Goal: Communication & Community: Participate in discussion

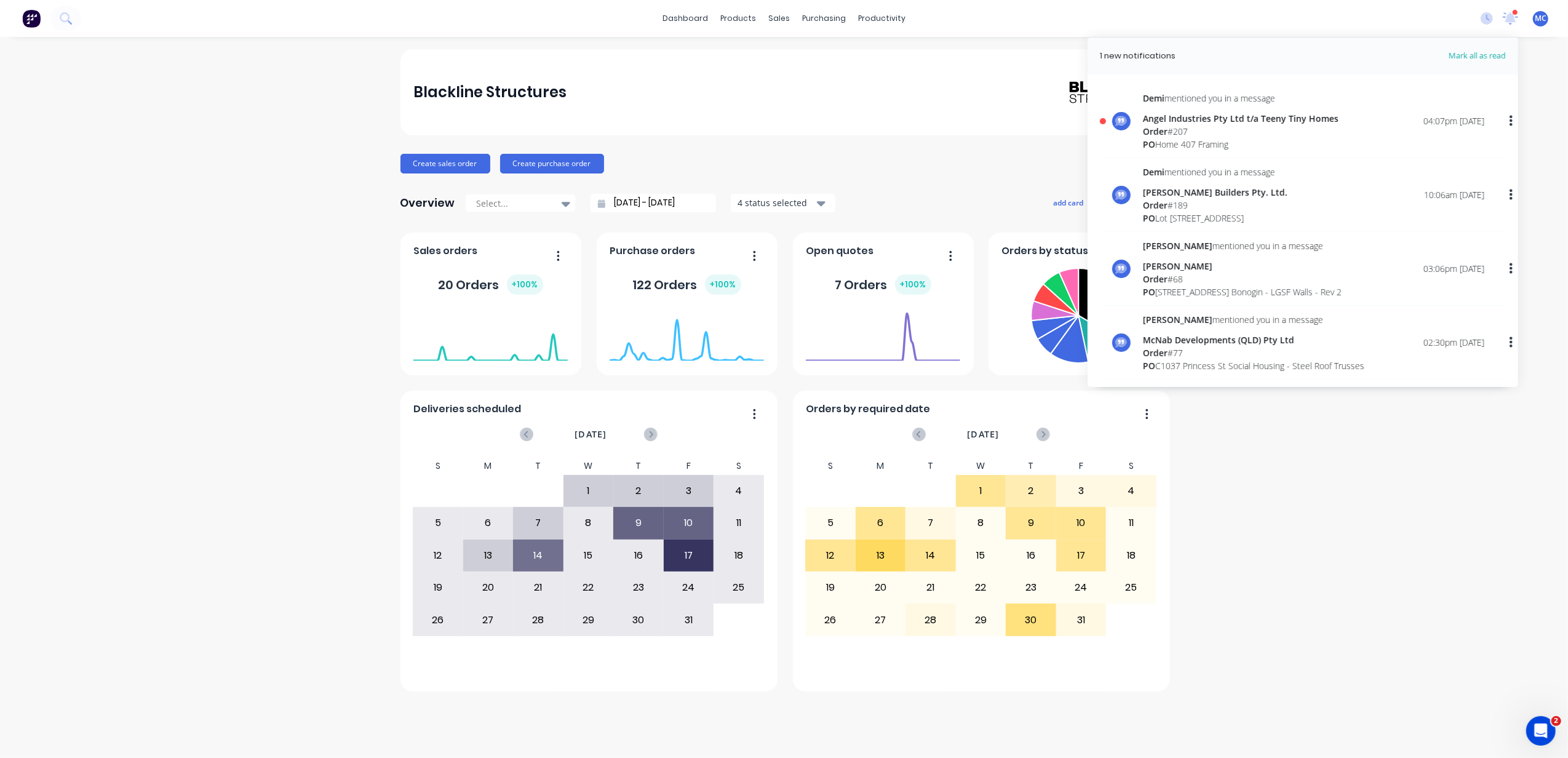
click at [1262, 114] on div "Angel Industries Pty Ltd t/a Teeny Tiny Homes" at bounding box center [1241, 118] width 195 height 13
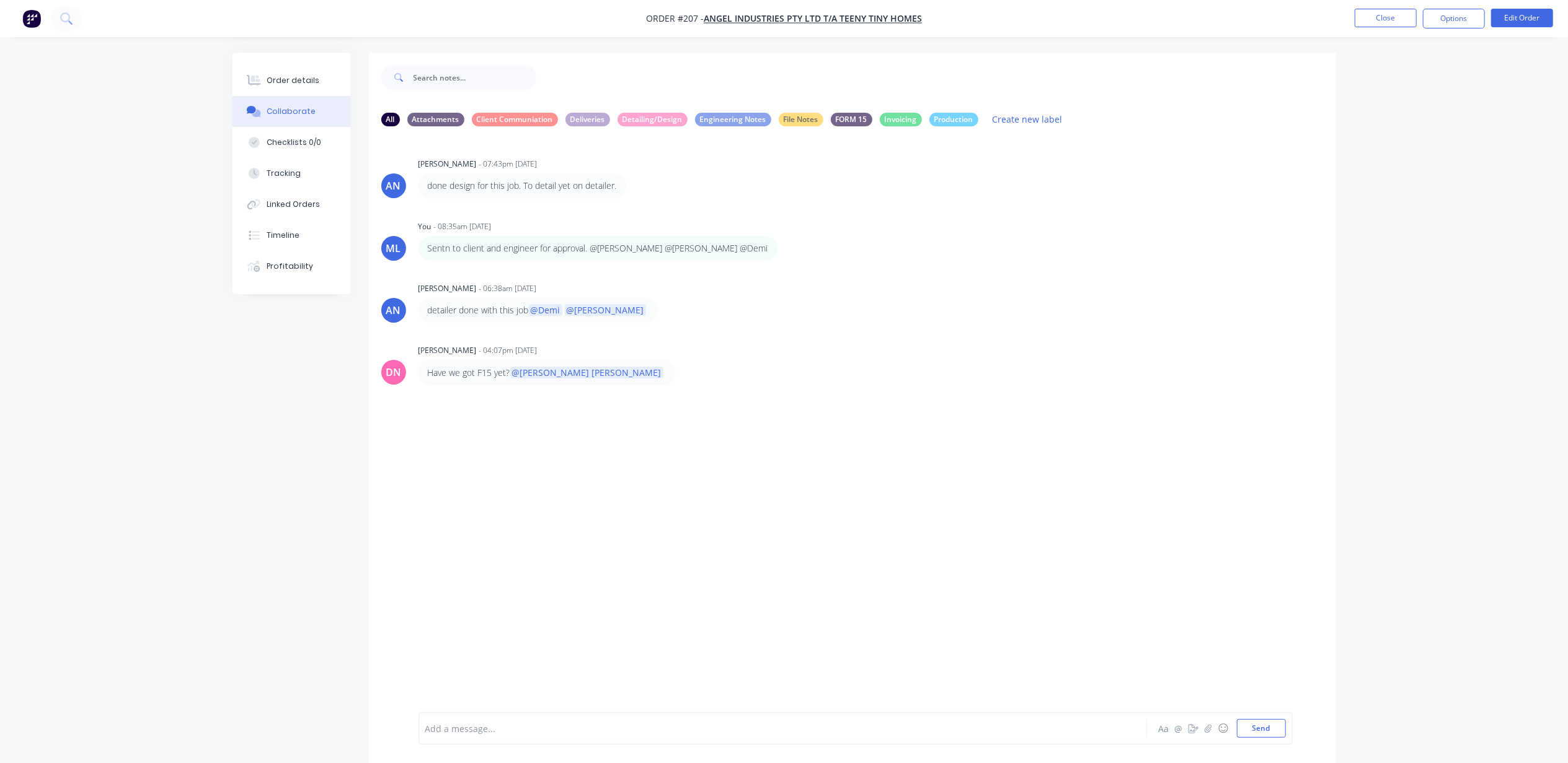
click at [1378, 18] on button "Close" at bounding box center [1385, 17] width 62 height 18
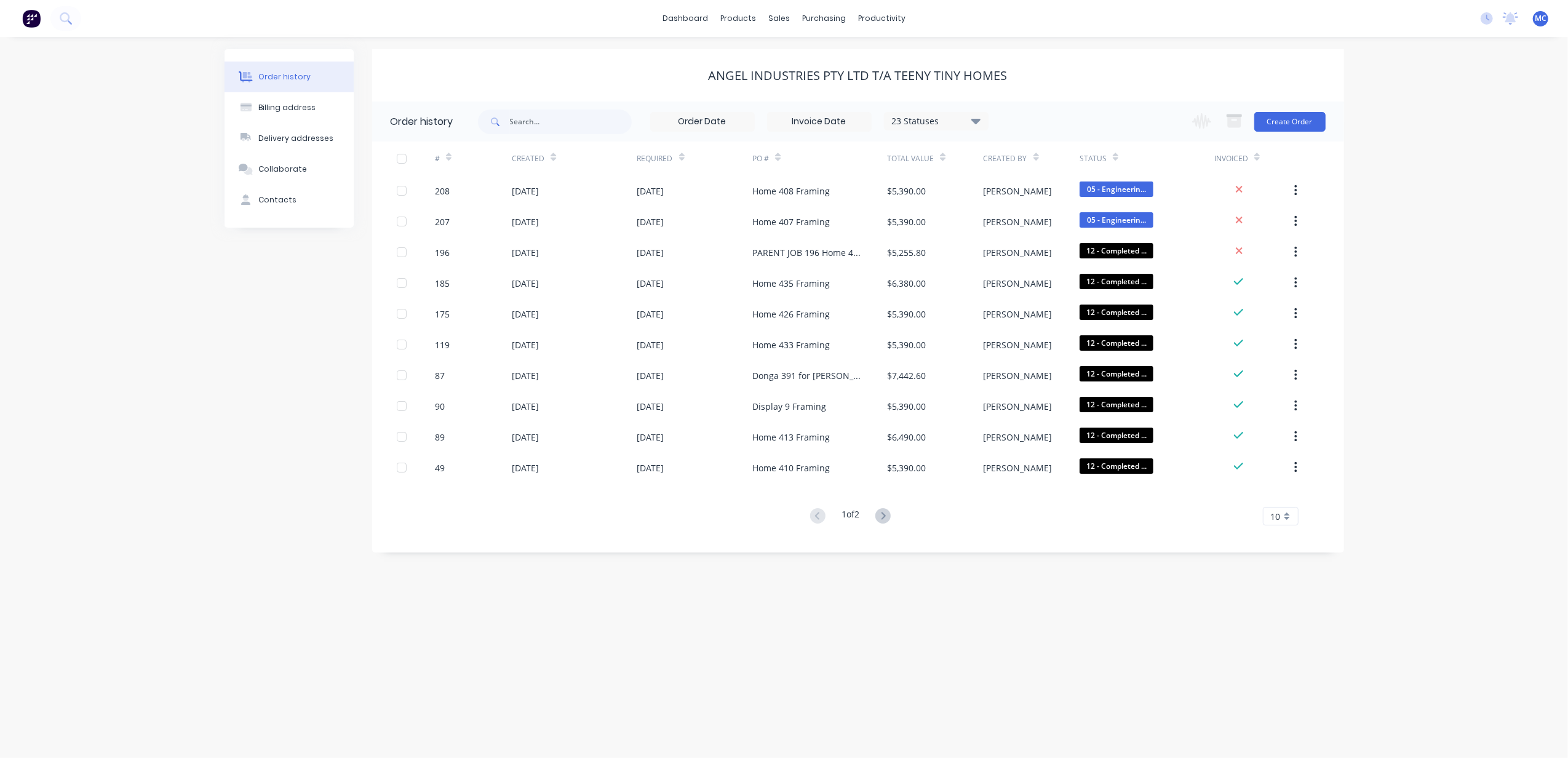
click at [1514, 15] on icon at bounding box center [1511, 17] width 11 height 9
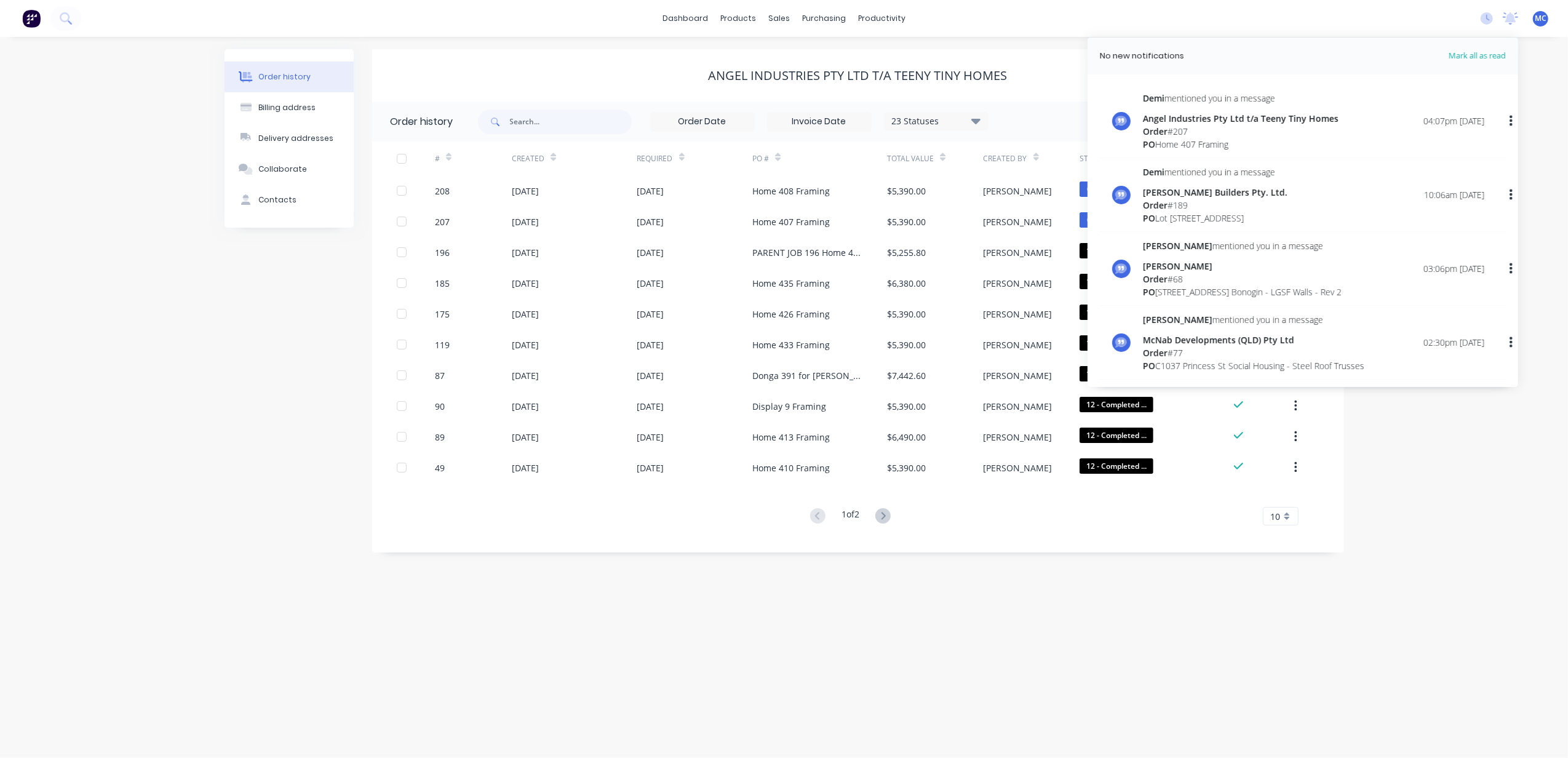
click at [1261, 4] on div "dashboard products sales purchasing productivity dashboard products Product Cat…" at bounding box center [784, 18] width 1568 height 37
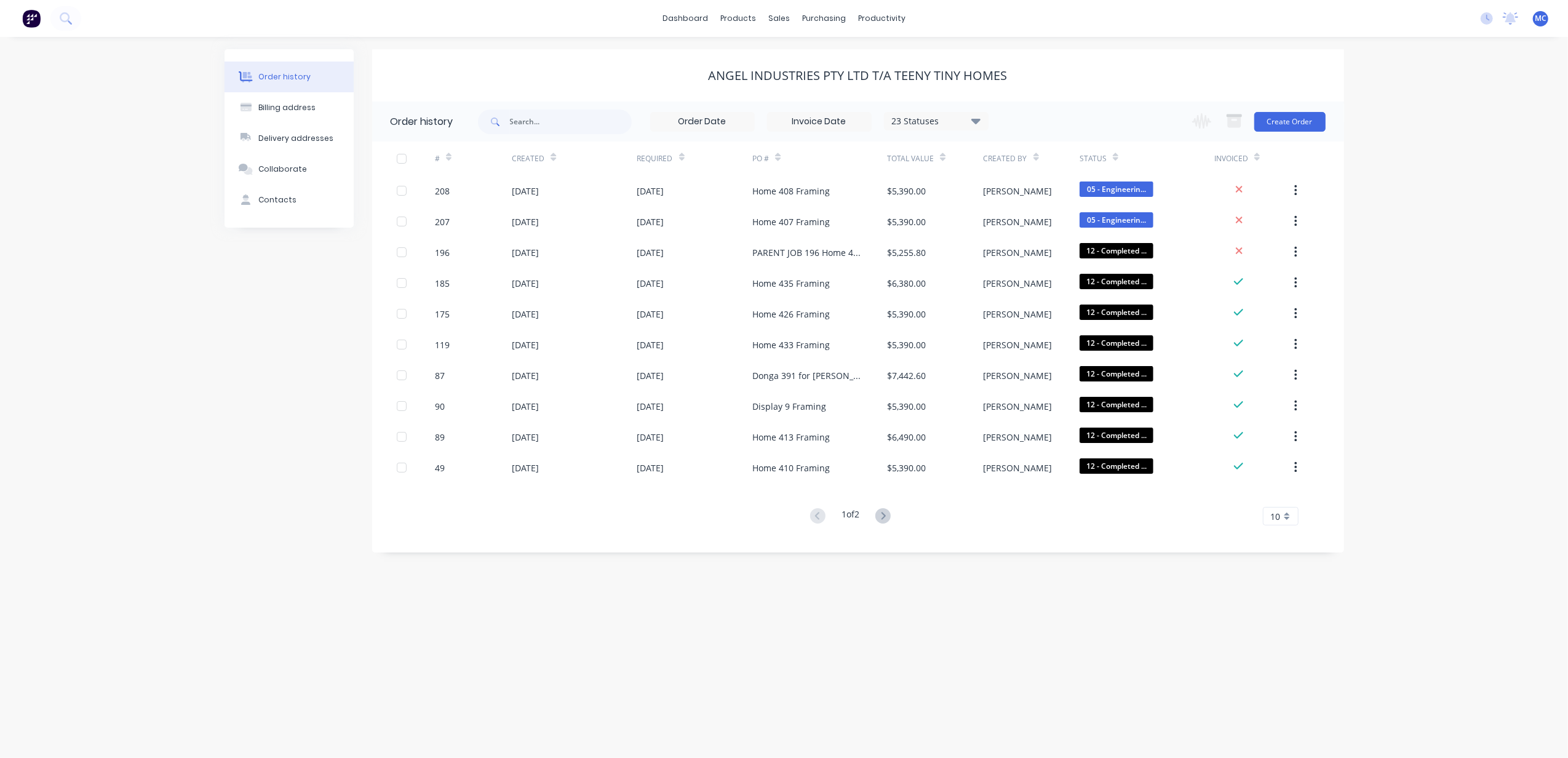
click at [776, 199] on div "Home 408 Framing" at bounding box center [819, 191] width 135 height 31
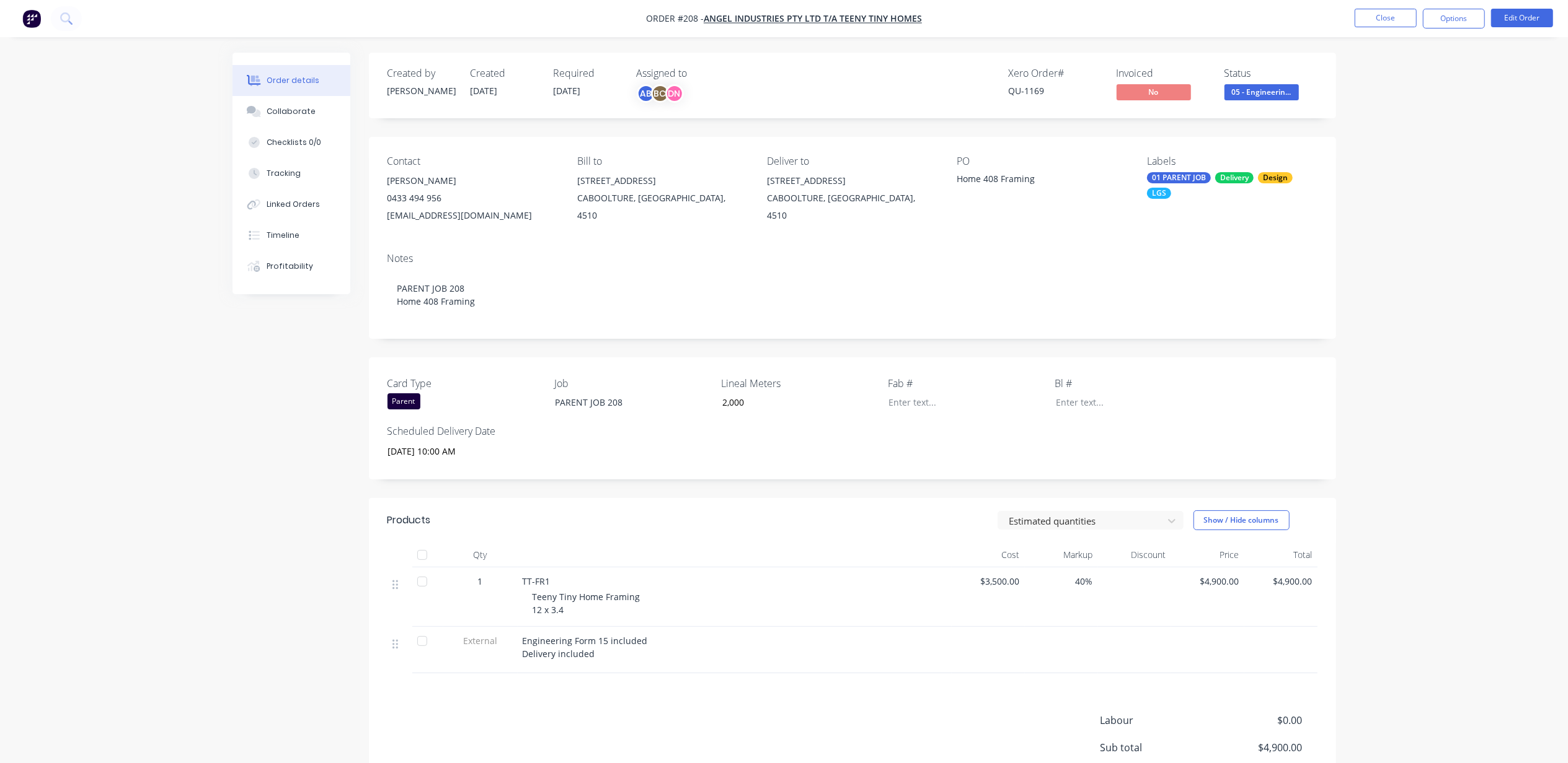
click at [302, 121] on button "Collaborate" at bounding box center [291, 111] width 117 height 31
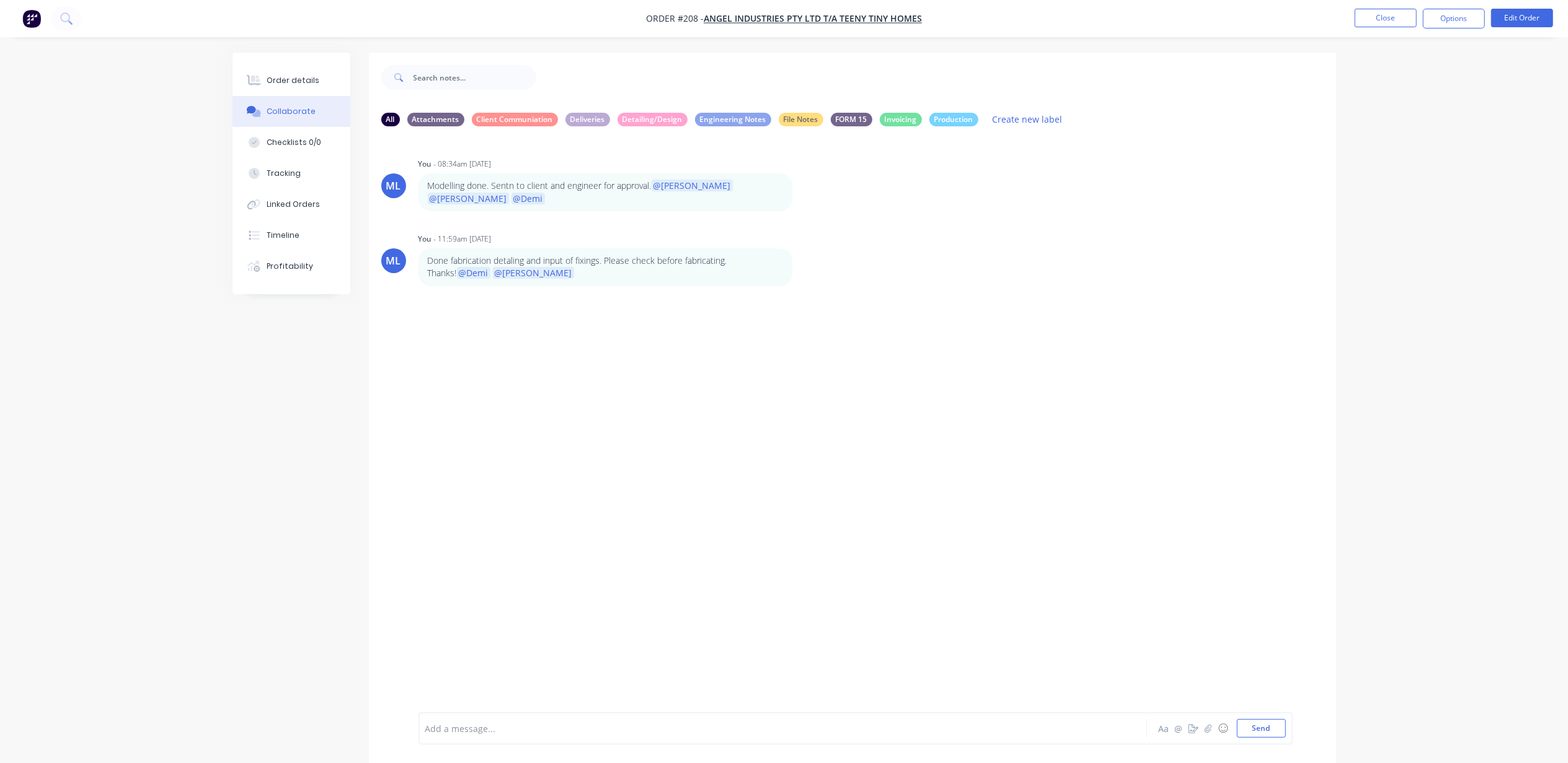
click at [1400, 22] on button "Close" at bounding box center [1385, 17] width 62 height 18
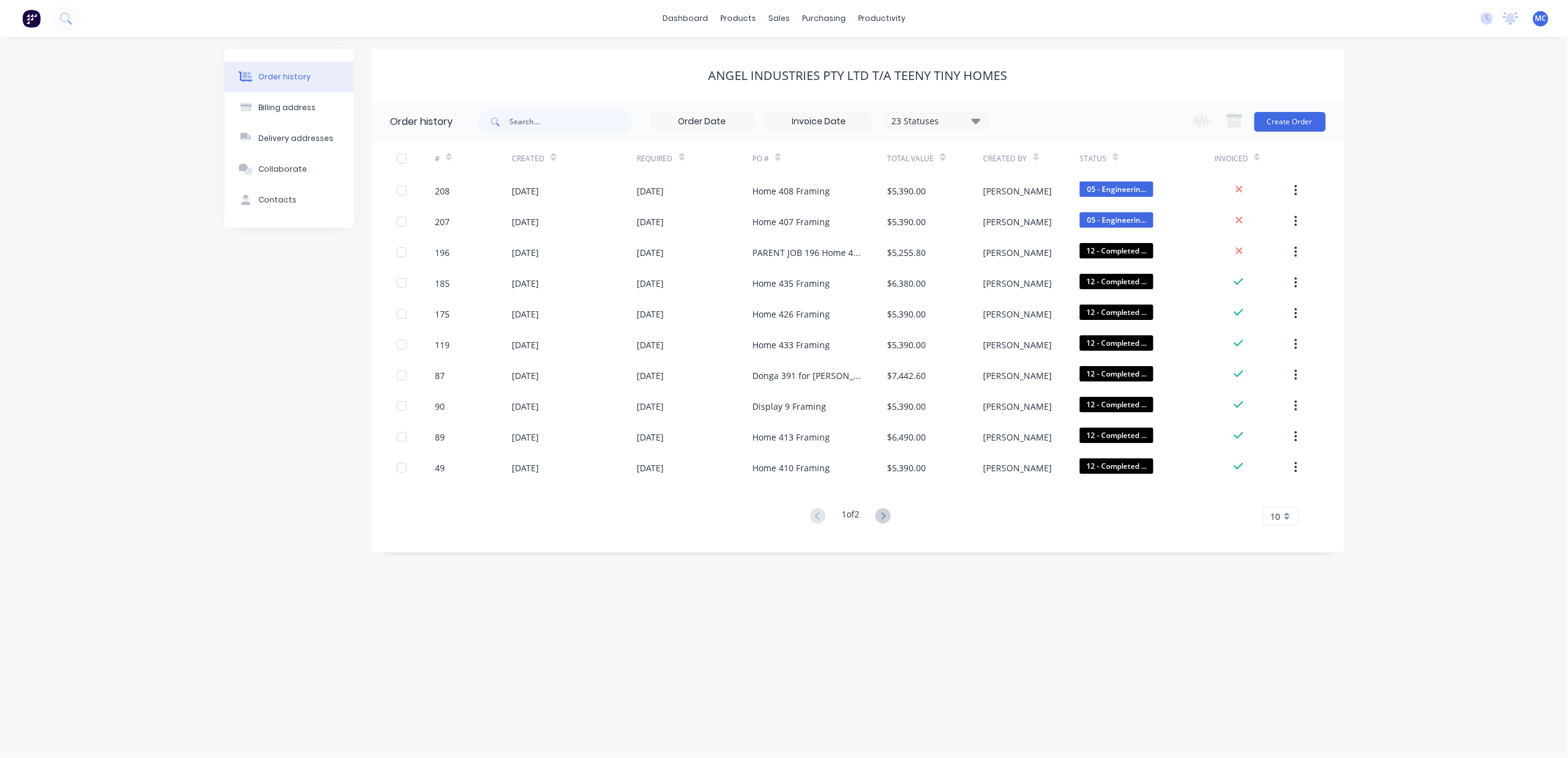
click at [1509, 18] on icon at bounding box center [1511, 17] width 11 height 9
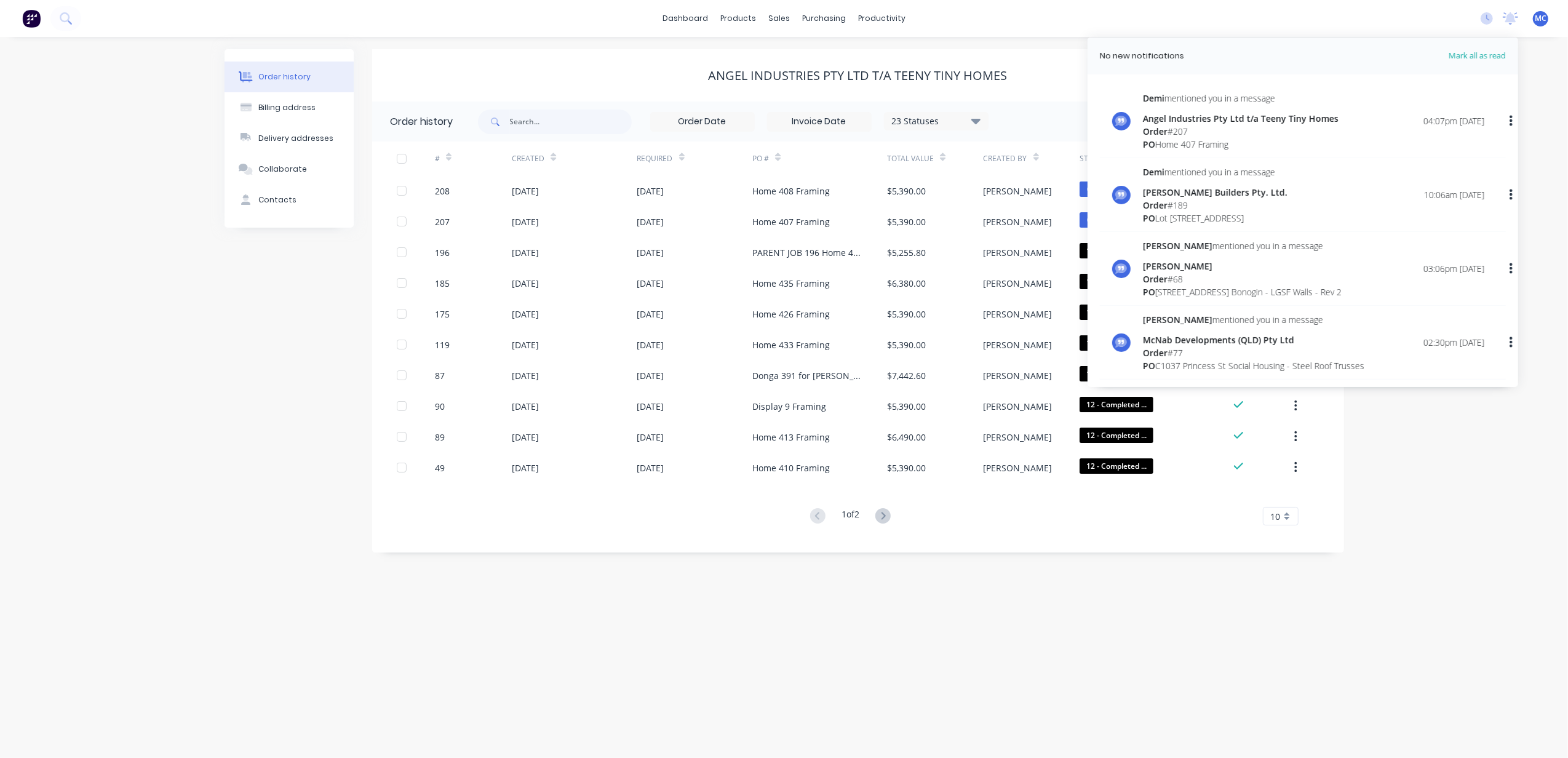
click at [1335, 111] on div "[PERSON_NAME] mentioned you in a message Angel Industries Pty Ltd t/a Teeny Tin…" at bounding box center [1314, 121] width 342 height 59
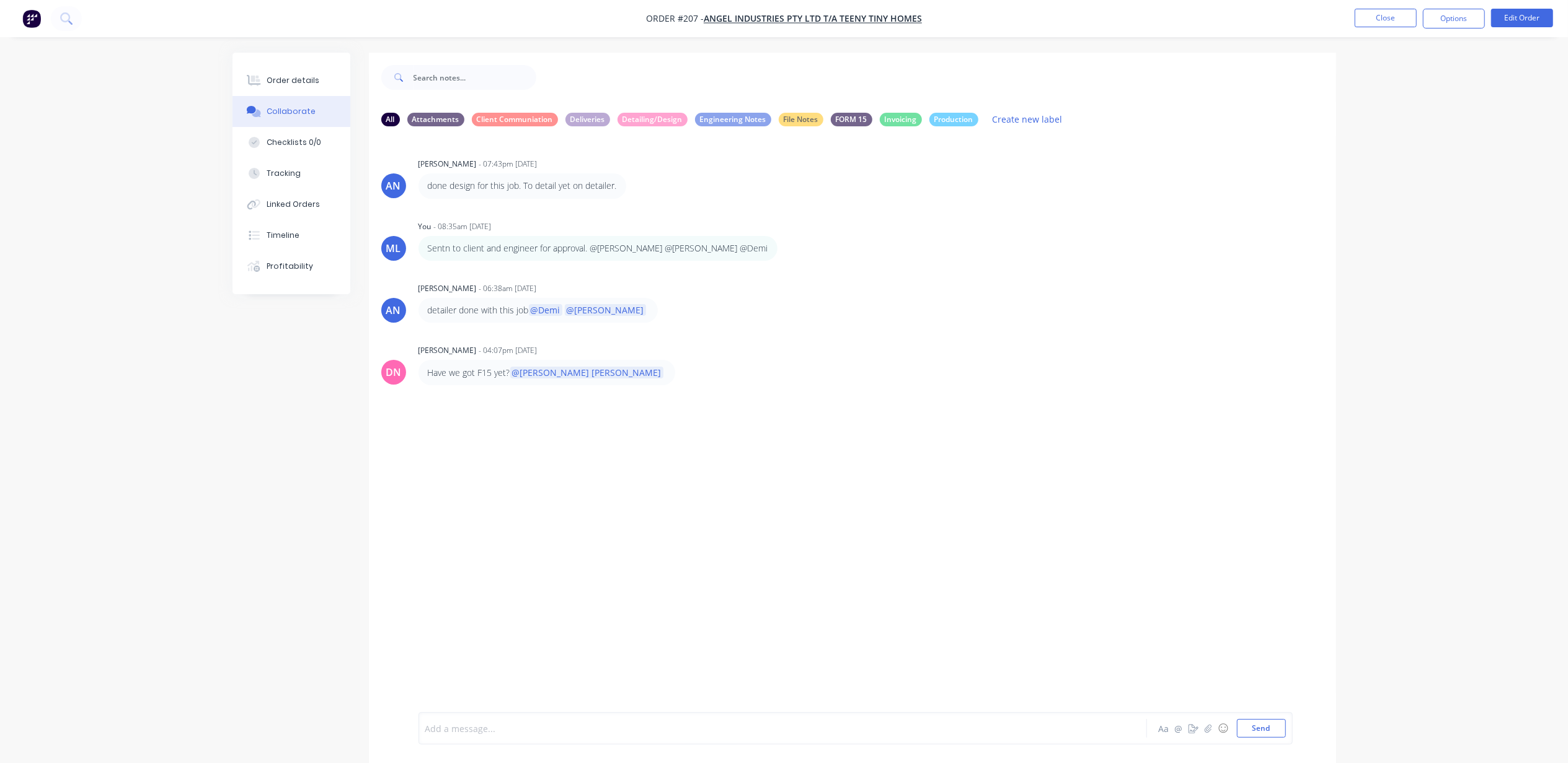
click at [568, 734] on div at bounding box center [748, 729] width 644 height 13
click at [459, 730] on span "Hi [PERSON_NAME], [PERSON_NAME] just got the PO [DATE] and then weekend. He mig…" at bounding box center [727, 729] width 602 height 12
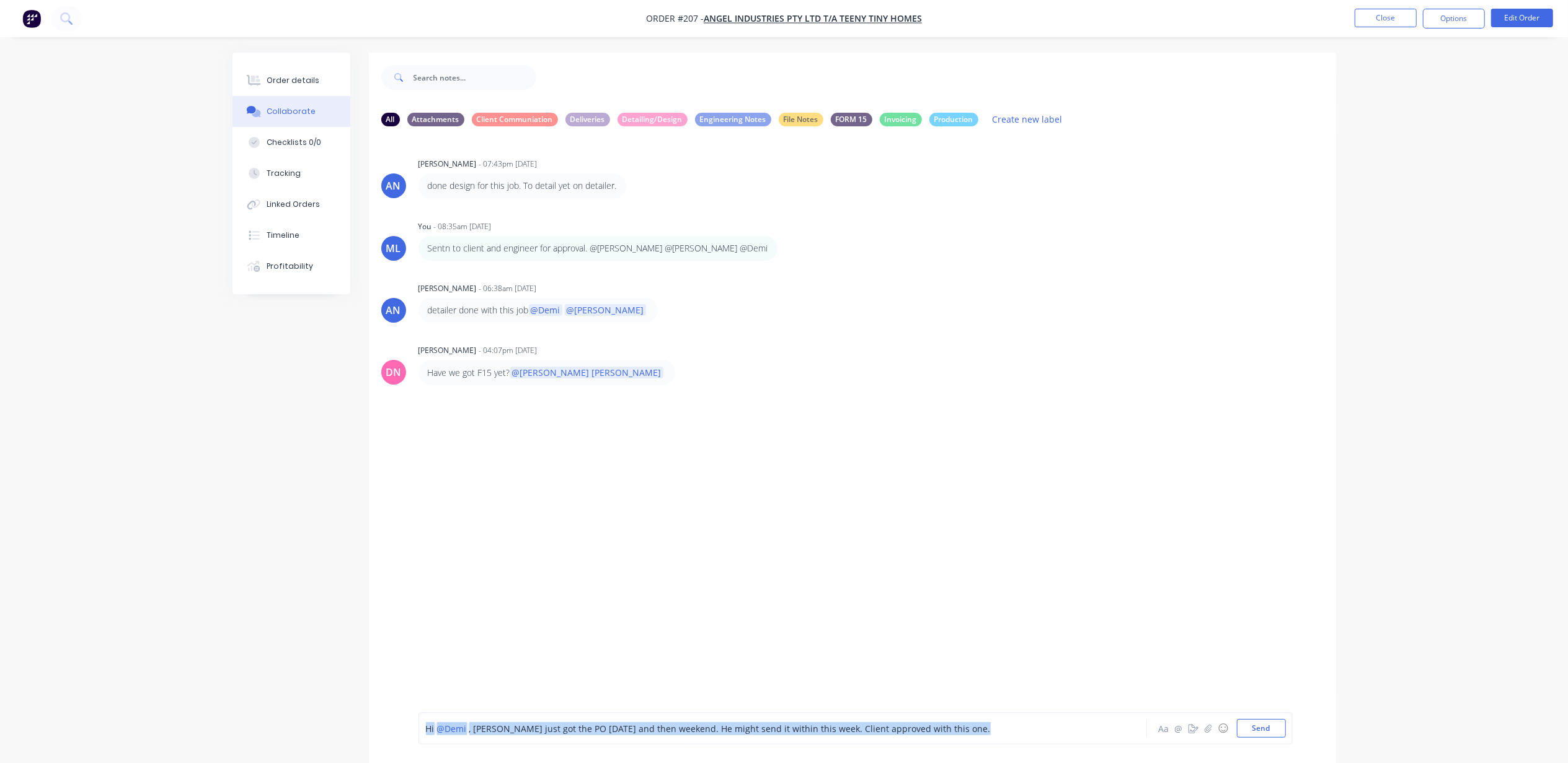
drag, startPoint x: 1010, startPoint y: 730, endPoint x: 392, endPoint y: 677, distance: 620.3
click at [392, 677] on div "All Attachments Client Communiation Deliveries Detailing/Design Engineering Not…" at bounding box center [852, 442] width 967 height 680
copy div "Hi @[PERSON_NAME] , [PERSON_NAME] just got the PO [DATE] and then weekend. He m…"
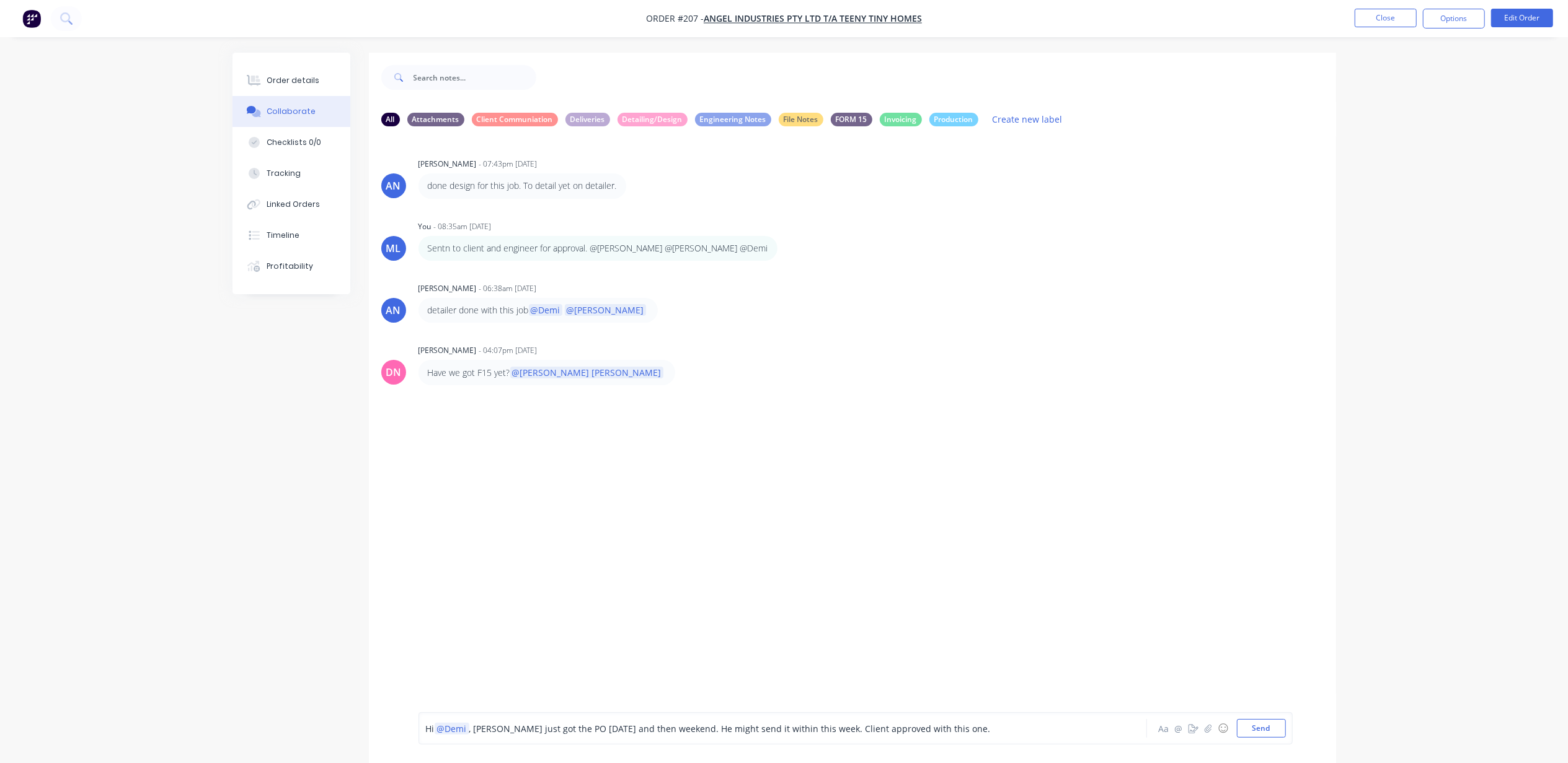
click at [1258, 724] on button "Send" at bounding box center [1262, 728] width 49 height 18
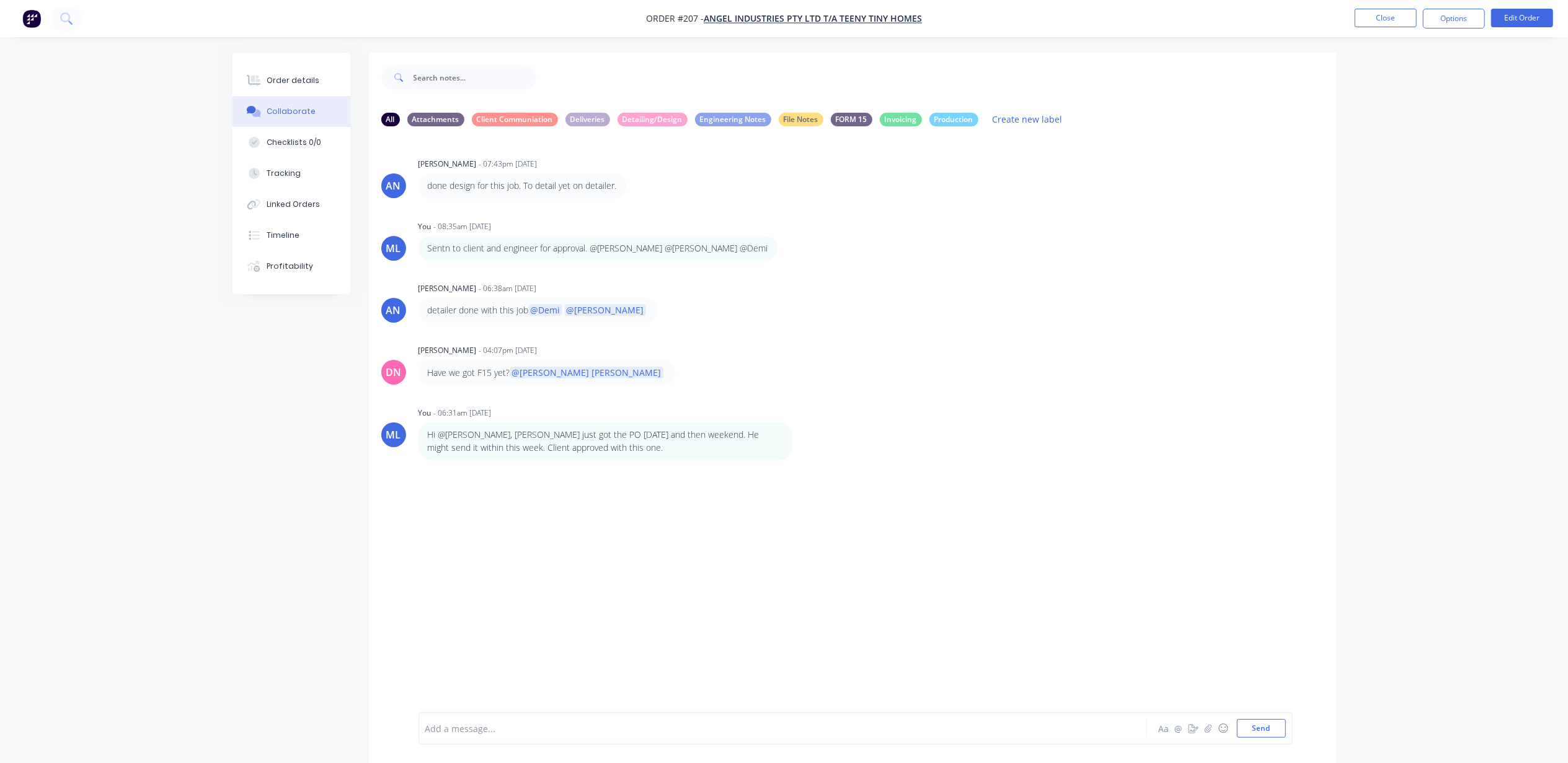
click at [1393, 18] on button "Close" at bounding box center [1385, 17] width 62 height 18
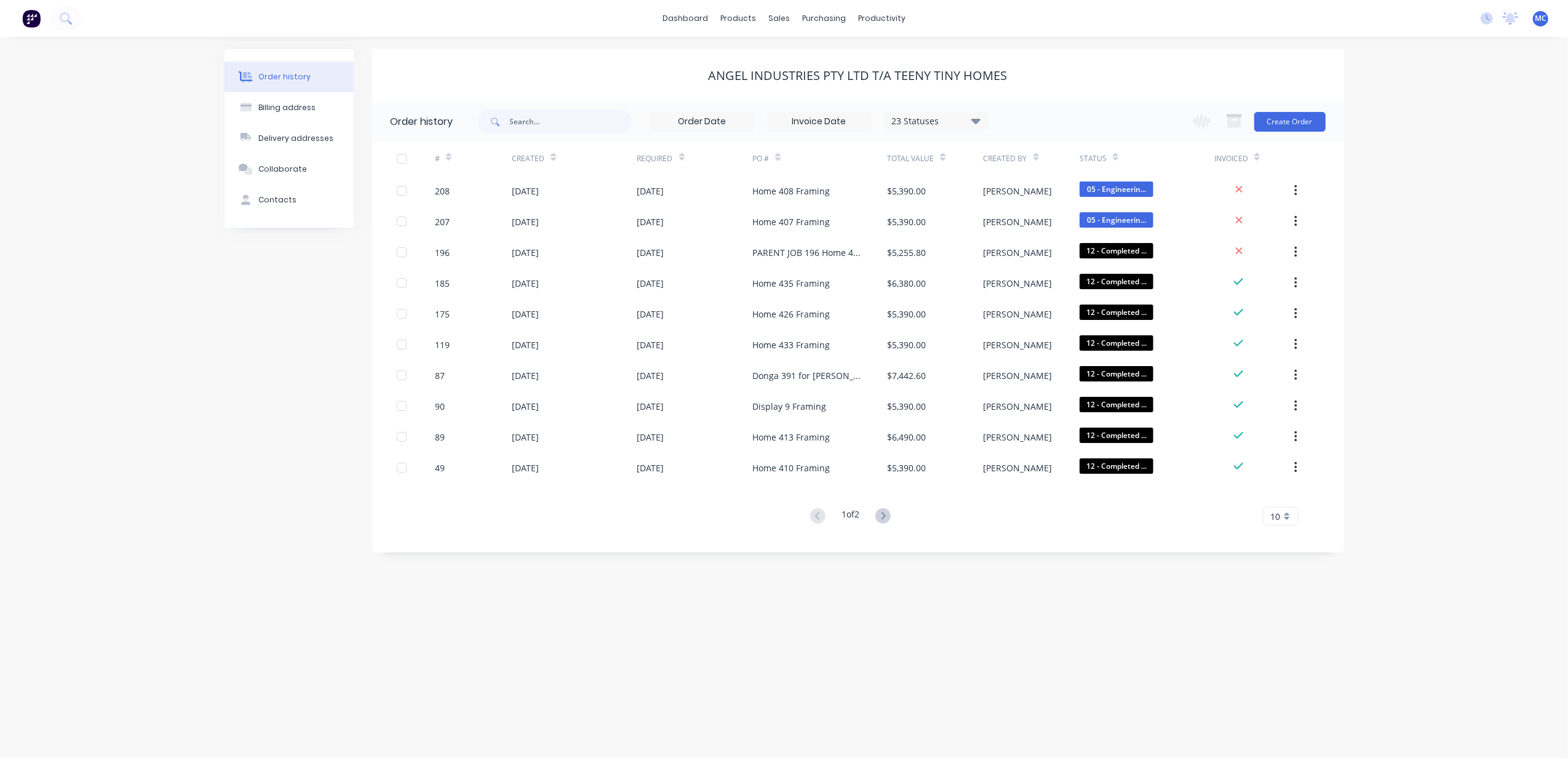
click at [711, 187] on div "[DATE]" at bounding box center [695, 191] width 116 height 31
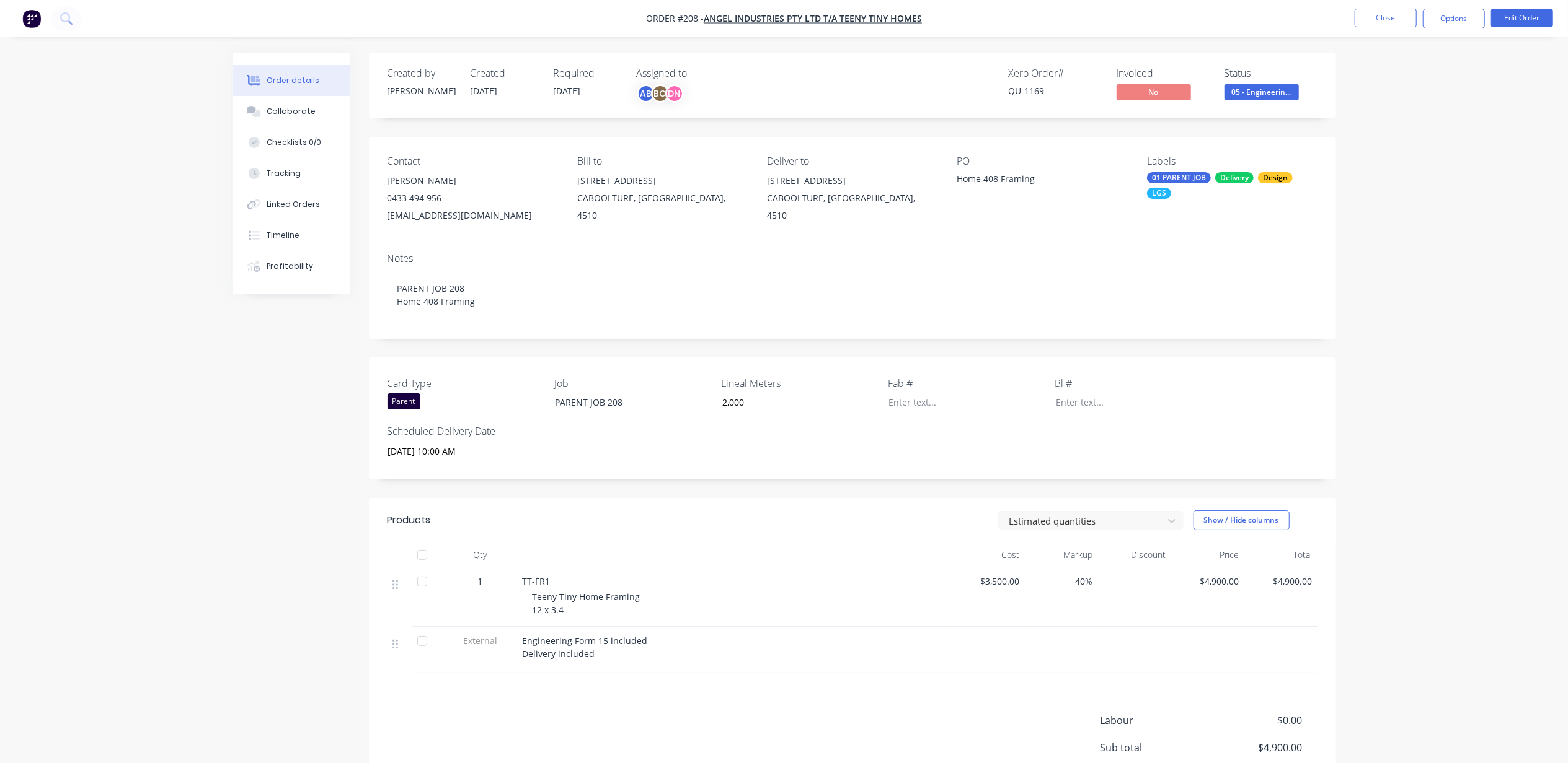
click at [291, 106] on div "Collaborate" at bounding box center [291, 112] width 49 height 11
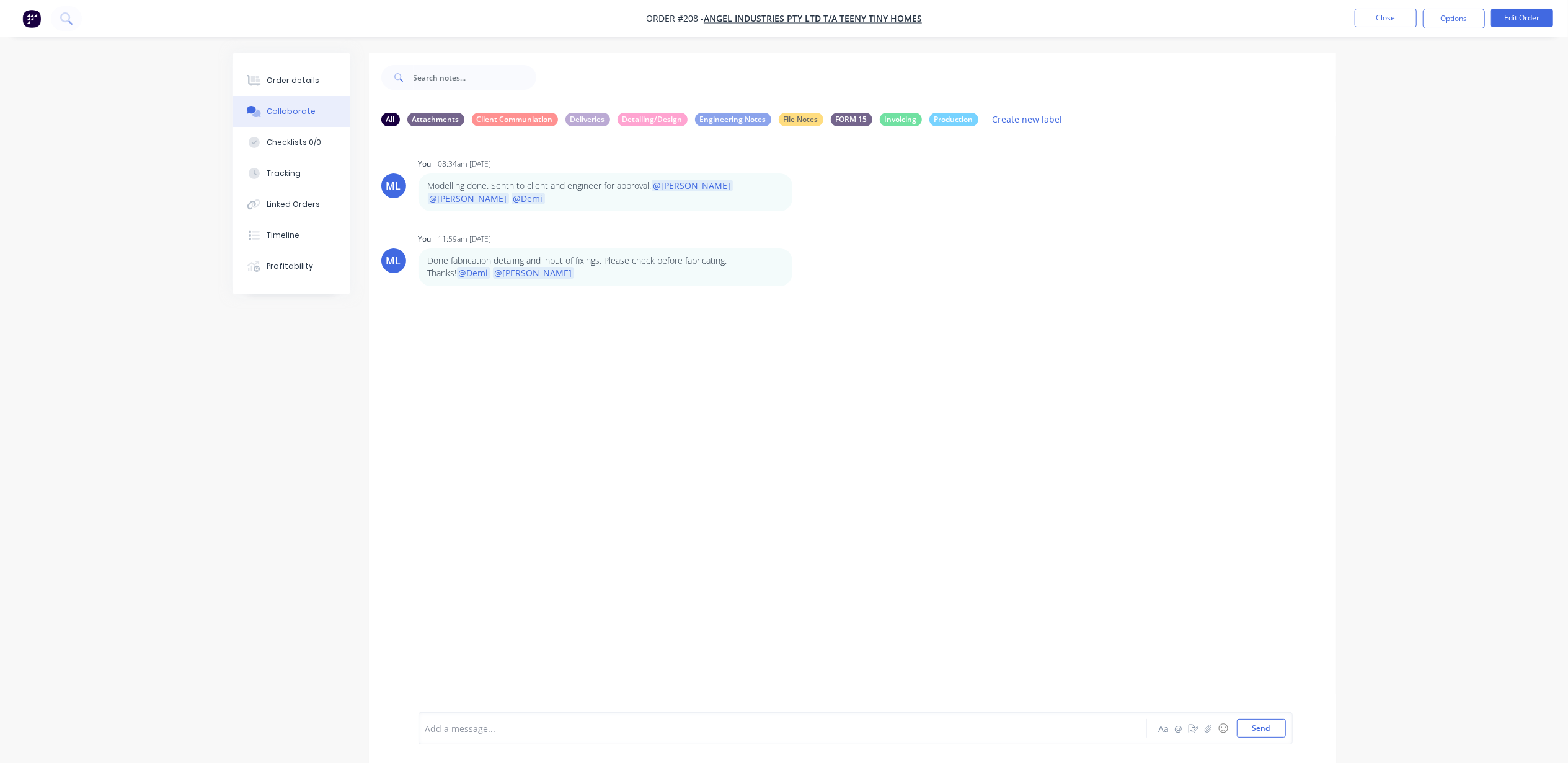
click at [497, 735] on div "Add a message..." at bounding box center [747, 728] width 645 height 18
click at [1253, 725] on button "Send" at bounding box center [1262, 728] width 49 height 18
click at [0, 0] on button "button" at bounding box center [0, 0] width 0 height 0
click at [0, 0] on button "Edit" at bounding box center [0, 0] width 0 height 0
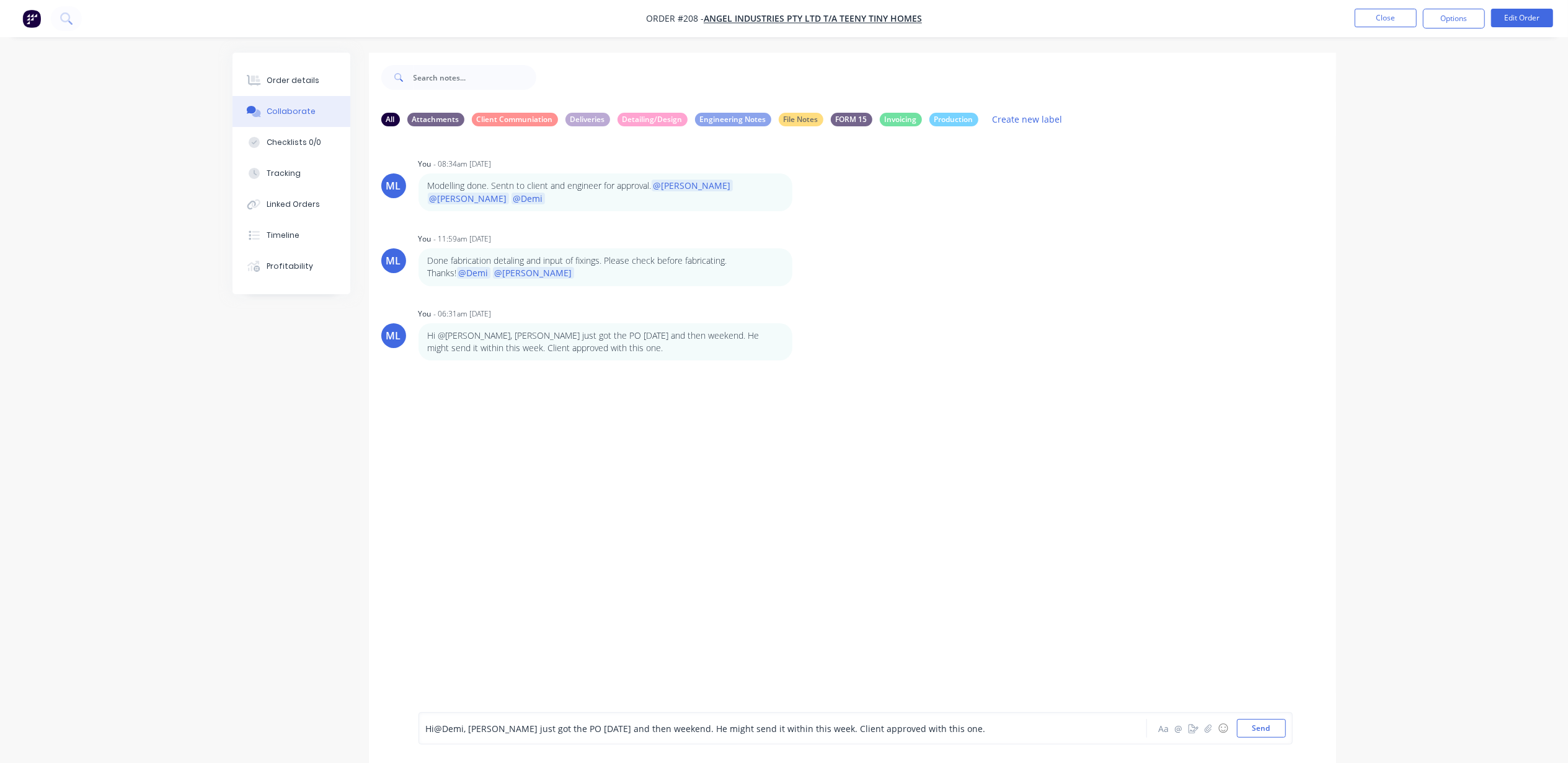
click at [464, 731] on span "@Demi" at bounding box center [449, 729] width 29 height 12
click at [1273, 724] on button "Send" at bounding box center [1262, 728] width 49 height 18
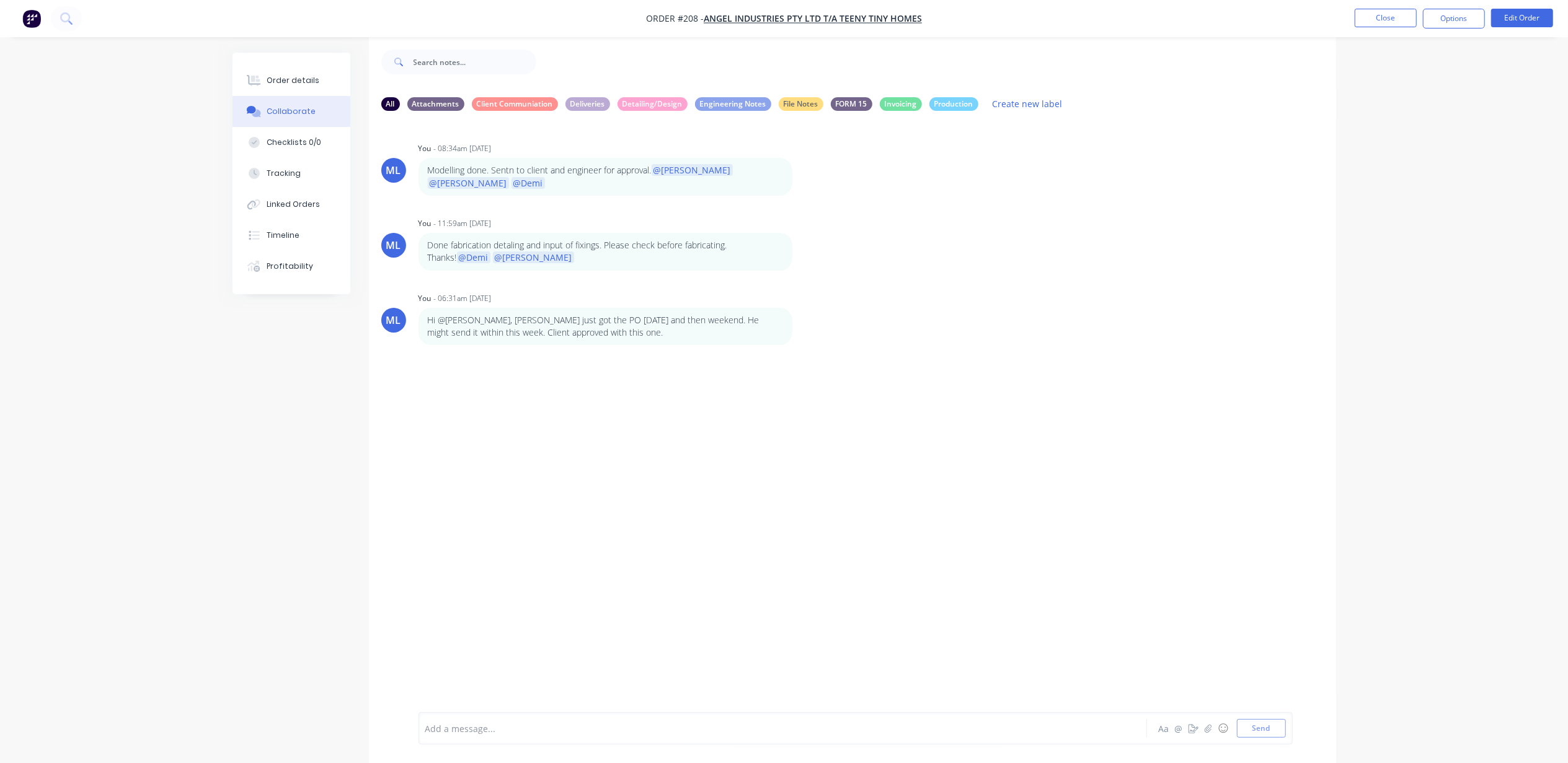
scroll to position [20, 0]
click at [797, 310] on div "Hi @[PERSON_NAME], [PERSON_NAME] just got the PO [DATE] and then weekend. He mi…" at bounding box center [612, 324] width 387 height 38
click at [796, 306] on div "Hi @[PERSON_NAME], [PERSON_NAME] just got the PO [DATE] and then weekend. He mi…" at bounding box center [612, 324] width 387 height 38
click at [0, 0] on icon "button" at bounding box center [0, 0] width 0 height 0
click at [0, 0] on button "Edit" at bounding box center [0, 0] width 0 height 0
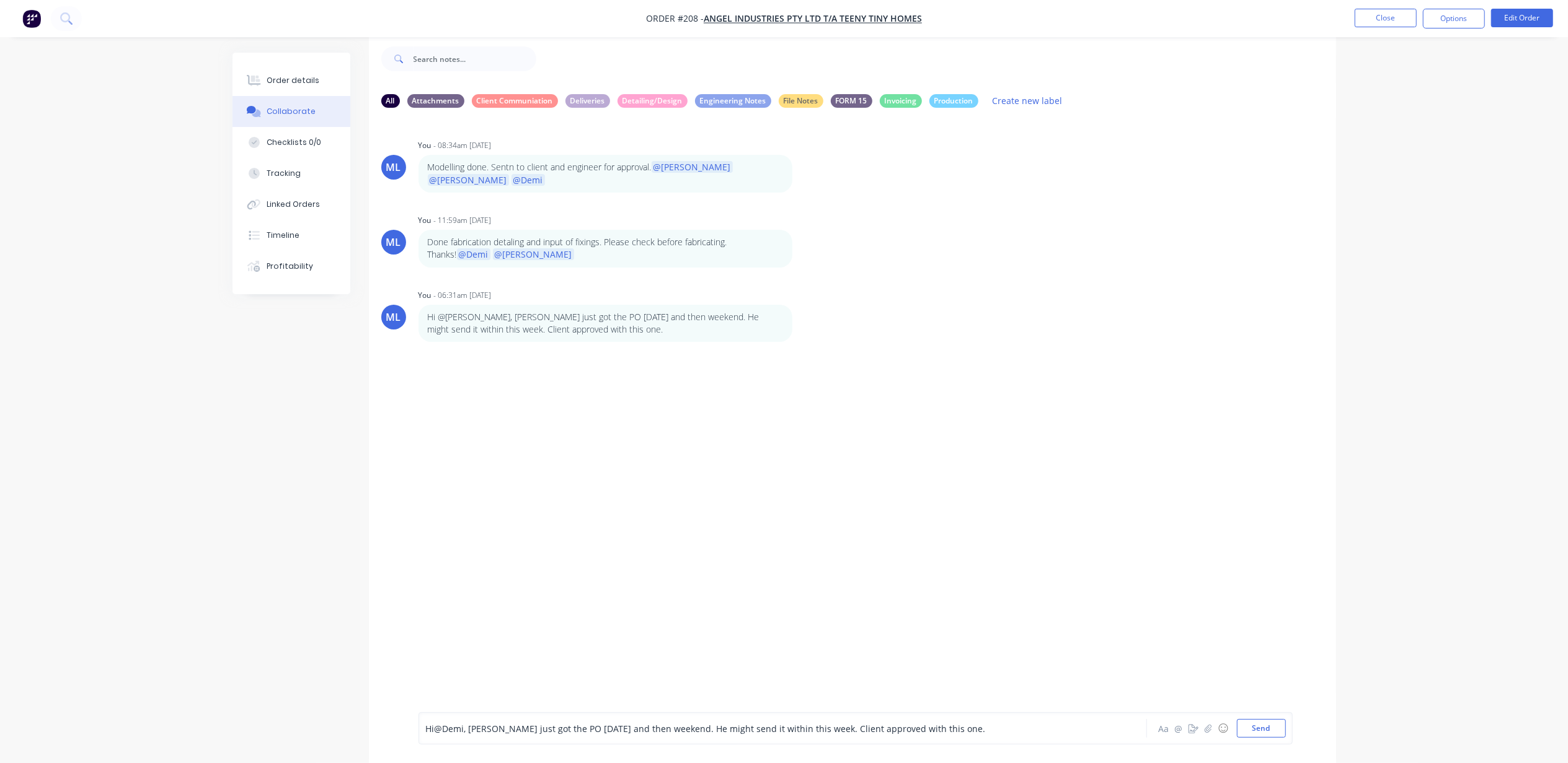
click at [464, 725] on span "@Demi" at bounding box center [449, 729] width 29 height 12
click at [1262, 725] on button "Send" at bounding box center [1262, 728] width 49 height 18
click at [0, 0] on icon "button" at bounding box center [0, 0] width 0 height 0
click at [0, 0] on button "Edit" at bounding box center [0, 0] width 0 height 0
click at [463, 727] on span "@Demi" at bounding box center [449, 729] width 29 height 12
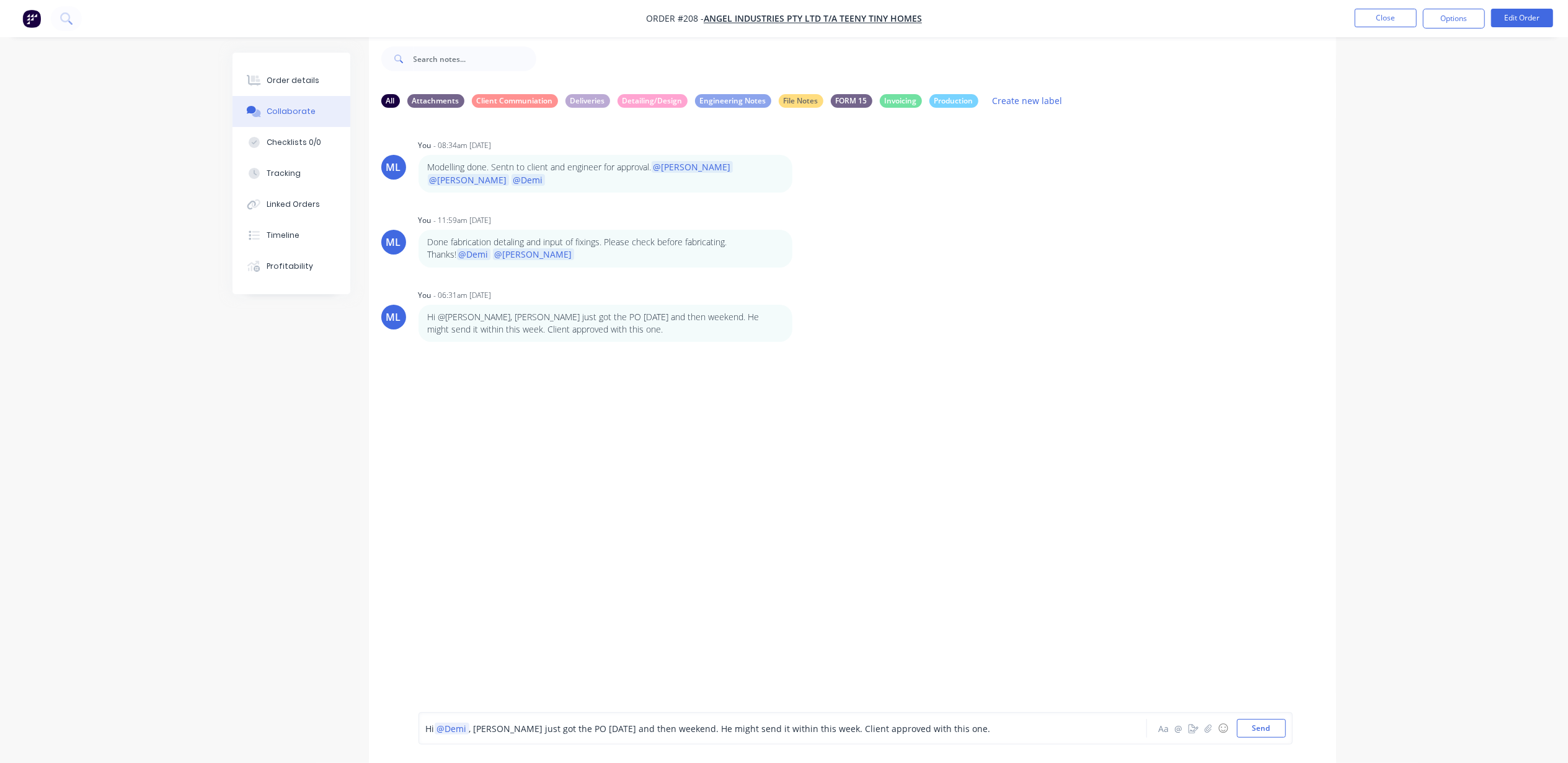
click at [1262, 723] on button "Send" at bounding box center [1262, 728] width 49 height 18
click at [794, 305] on div "Hi @[PERSON_NAME], [PERSON_NAME] just got the PO [DATE] and then weekend. He mi…" at bounding box center [612, 324] width 387 height 38
click at [797, 307] on div "Hi @[PERSON_NAME], [PERSON_NAME] just got the PO [DATE] and then weekend. He mi…" at bounding box center [612, 324] width 387 height 38
click at [0, 0] on icon "button" at bounding box center [0, 0] width 0 height 0
click at [0, 0] on button "Edit" at bounding box center [0, 0] width 0 height 0
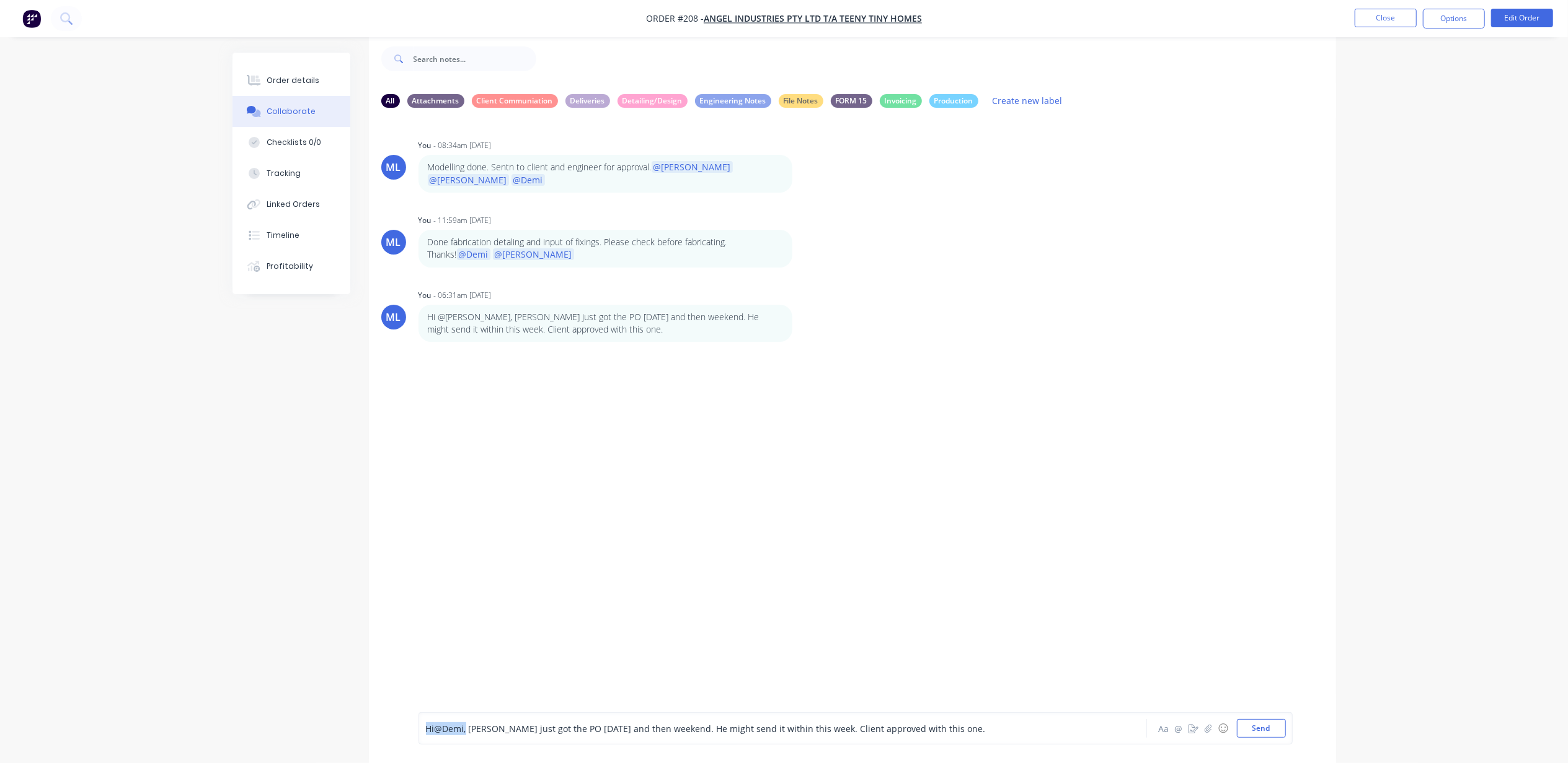
drag, startPoint x: 467, startPoint y: 727, endPoint x: 380, endPoint y: 722, distance: 87.1
click at [380, 722] on div "Hi @[PERSON_NAME] , [PERSON_NAME] just got the PO [DATE] and then weekend. He m…" at bounding box center [852, 728] width 967 height 69
click at [968, 731] on div "[PERSON_NAME] just got the PO [DATE] and then weekend. He might send it within …" at bounding box center [748, 729] width 644 height 13
click at [1243, 734] on button "Send" at bounding box center [1262, 728] width 49 height 18
click at [1399, 17] on button "Close" at bounding box center [1385, 17] width 62 height 18
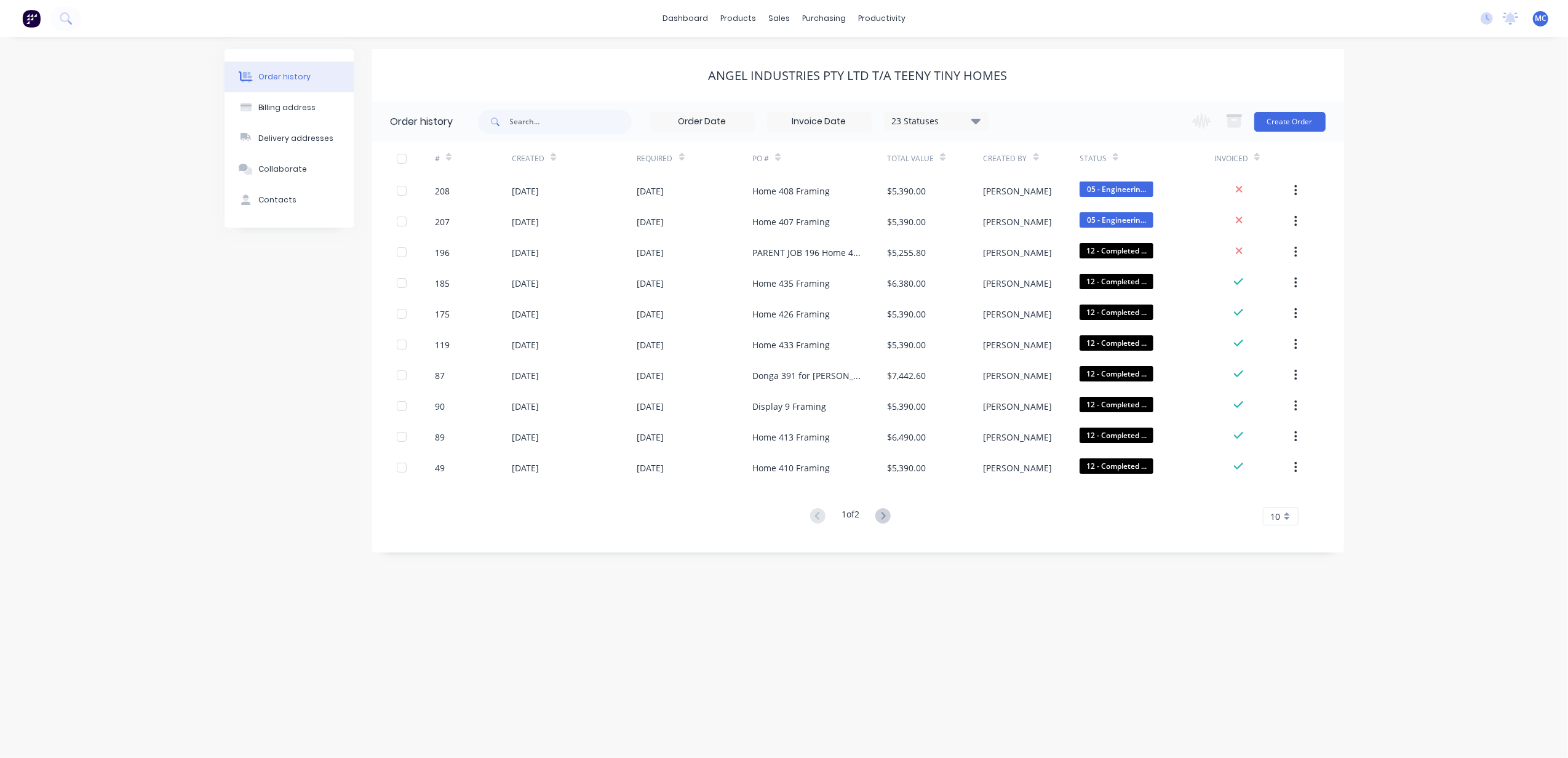
click at [1512, 20] on icon at bounding box center [1511, 17] width 11 height 9
